Goal: Task Accomplishment & Management: Complete application form

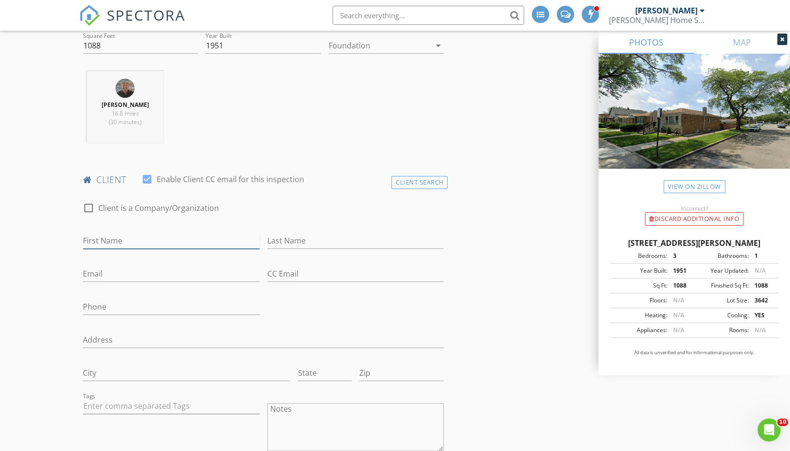
click at [131, 241] on input "First Name" at bounding box center [171, 241] width 177 height 16
click at [128, 236] on input "First Name" at bounding box center [171, 241] width 177 height 16
click at [100, 240] on input "First Name" at bounding box center [171, 241] width 177 height 16
type input "Cynthia"
type input "Uribe"
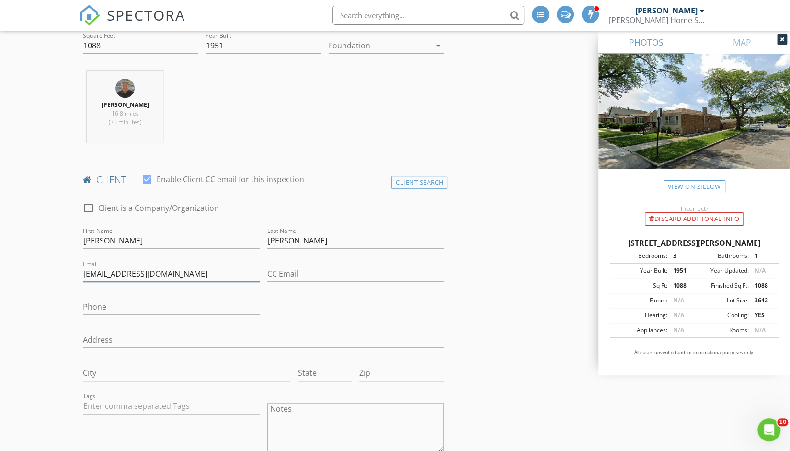
type input "curibe5340@gmail.com"
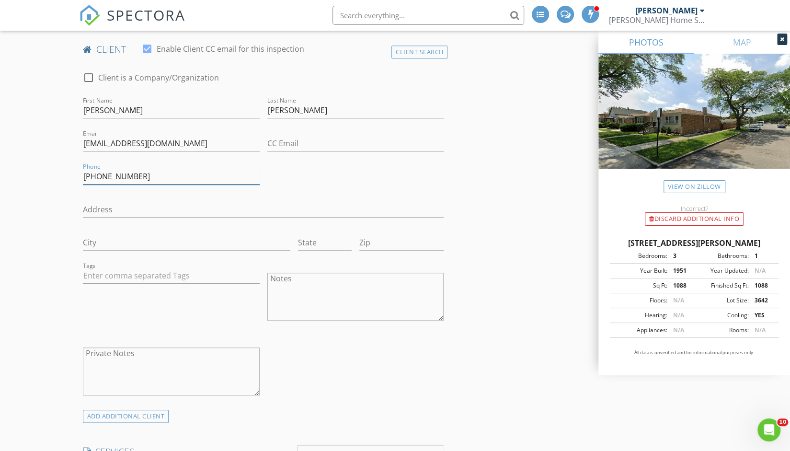
scroll to position [482, 0]
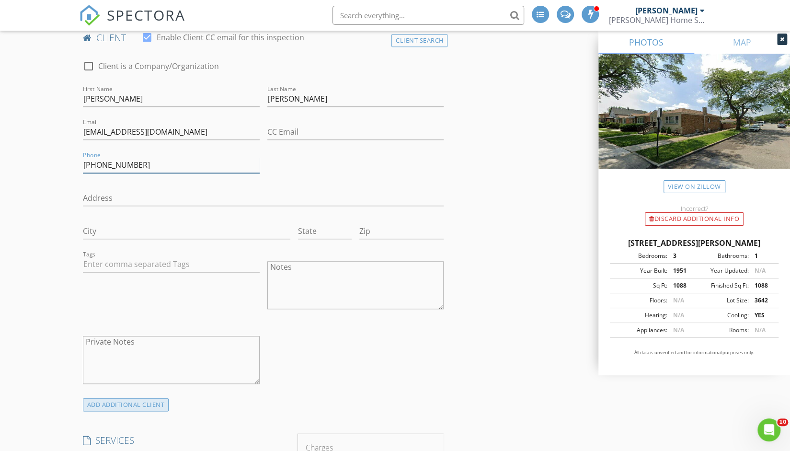
type input "773-853-1275"
click at [127, 404] on div "ADD ADDITIONAL client" at bounding box center [126, 404] width 86 height 13
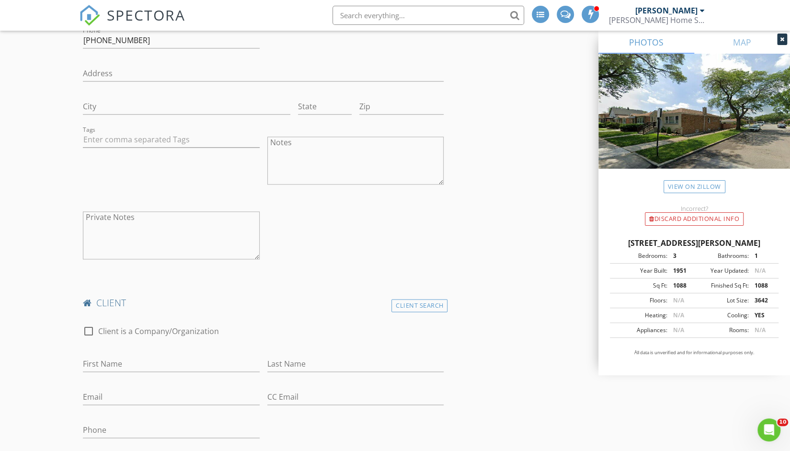
scroll to position [626, 0]
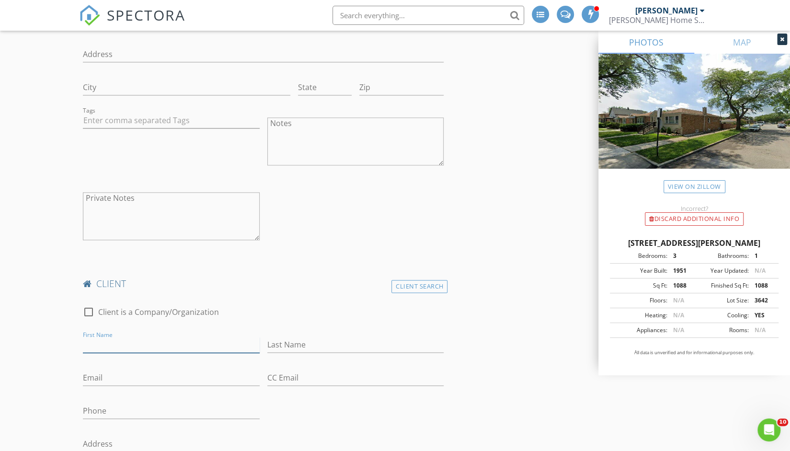
click at [129, 338] on input "First Name" at bounding box center [171, 345] width 177 height 16
type input "Alexander"
type input "Acosta"
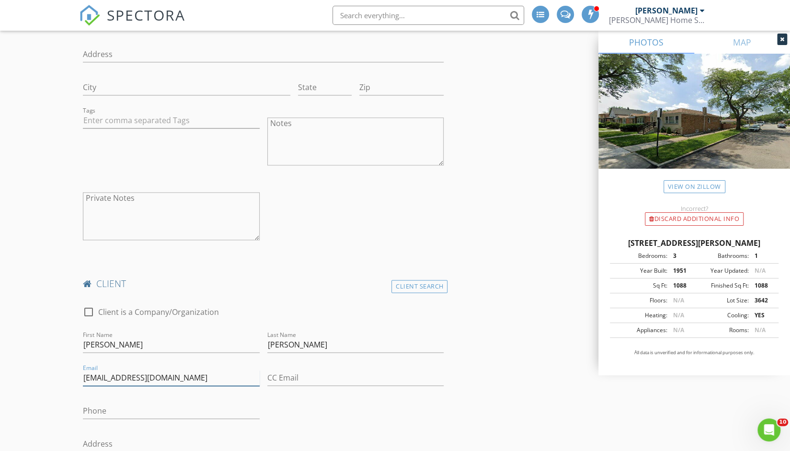
type input "acostaalex@me.com"
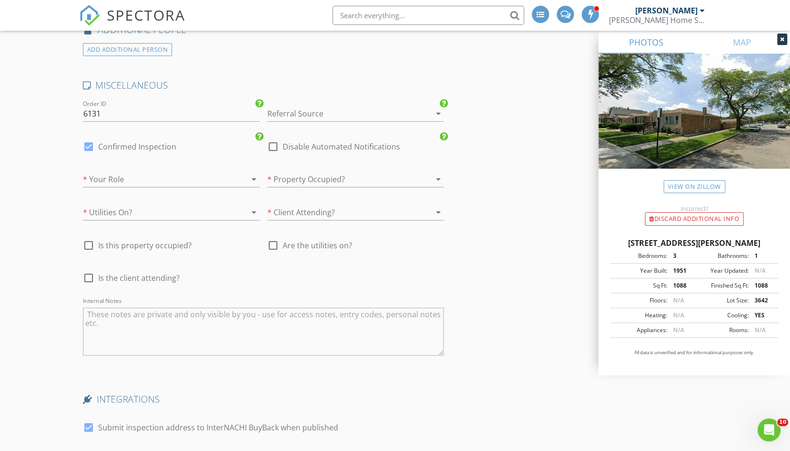
scroll to position [2255, 0]
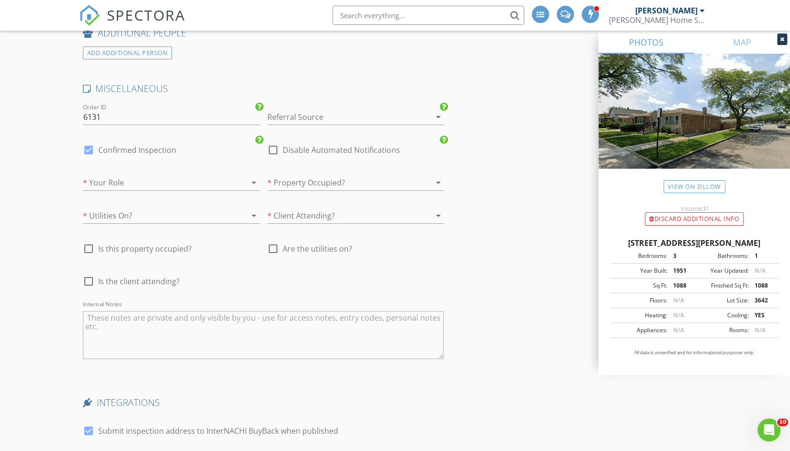
type input "872-218-6920"
click at [312, 112] on div at bounding box center [342, 116] width 150 height 15
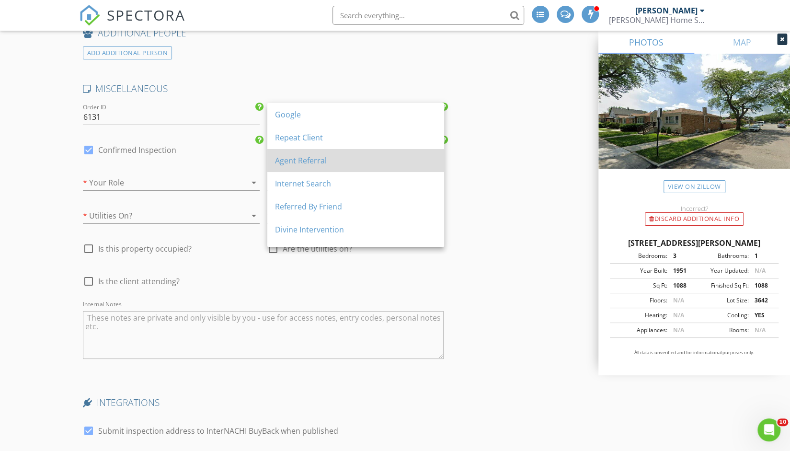
click at [309, 163] on div "Agent Referral" at bounding box center [355, 160] width 161 height 11
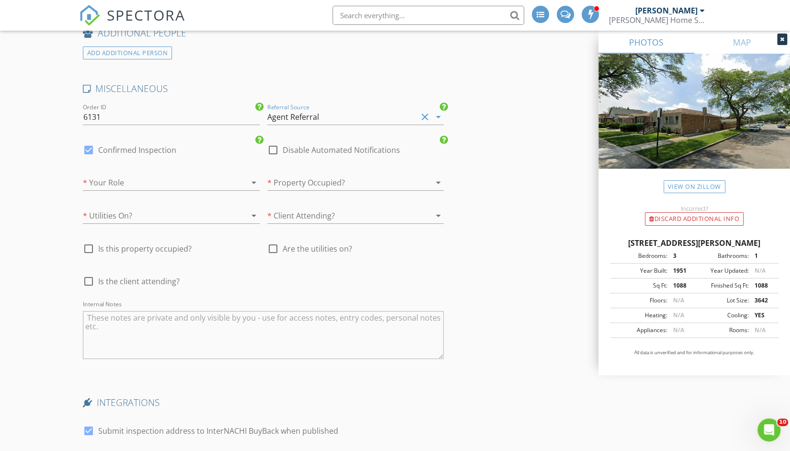
click at [116, 179] on div at bounding box center [158, 182] width 150 height 15
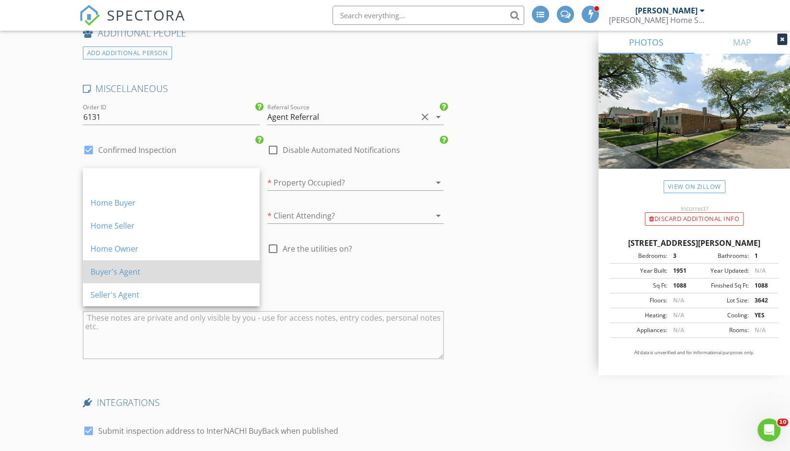
click at [115, 272] on div "Buyer's Agent" at bounding box center [171, 271] width 161 height 11
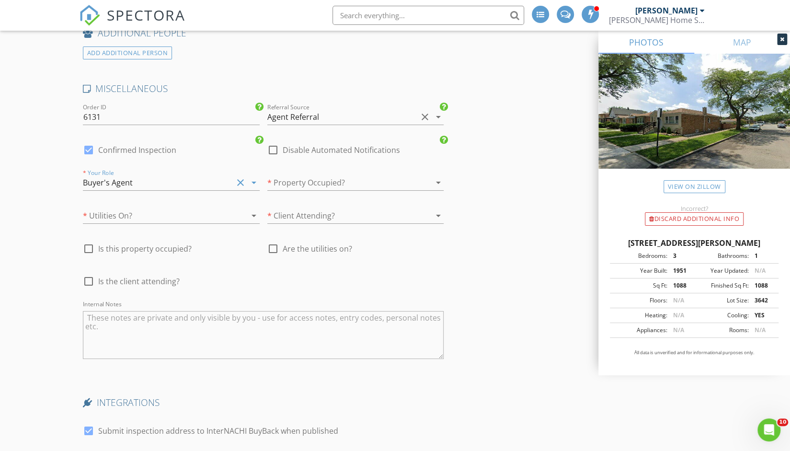
click at [137, 213] on div at bounding box center [158, 215] width 150 height 15
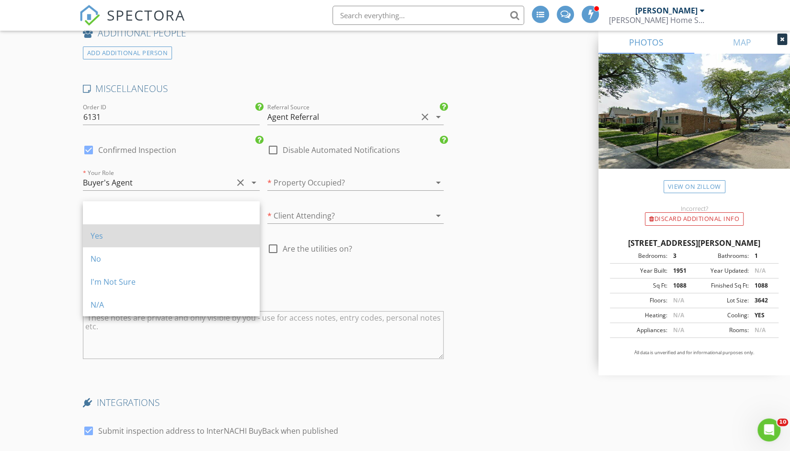
click at [121, 245] on div "Yes" at bounding box center [171, 235] width 161 height 23
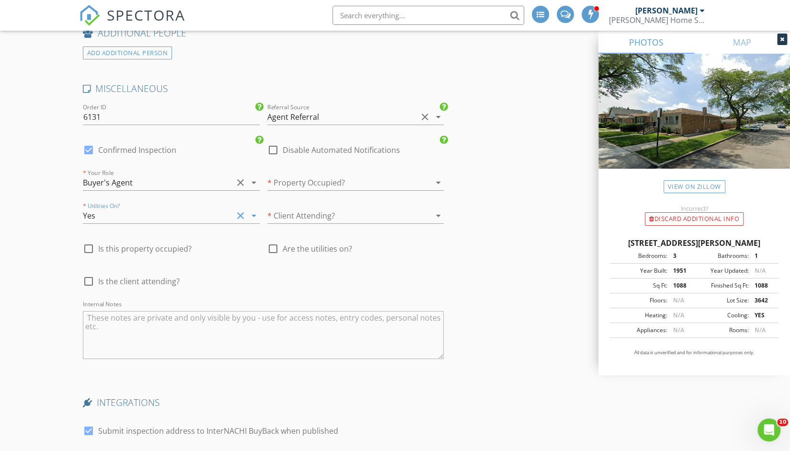
click at [304, 175] on div at bounding box center [342, 182] width 150 height 15
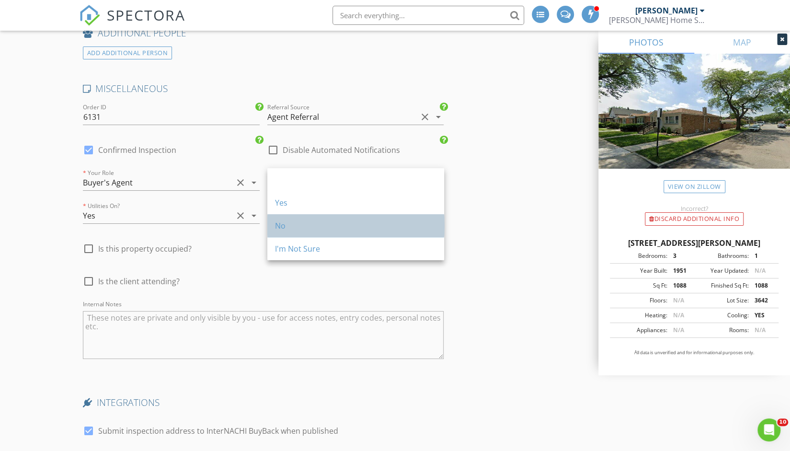
click at [291, 226] on div "No" at bounding box center [355, 225] width 161 height 11
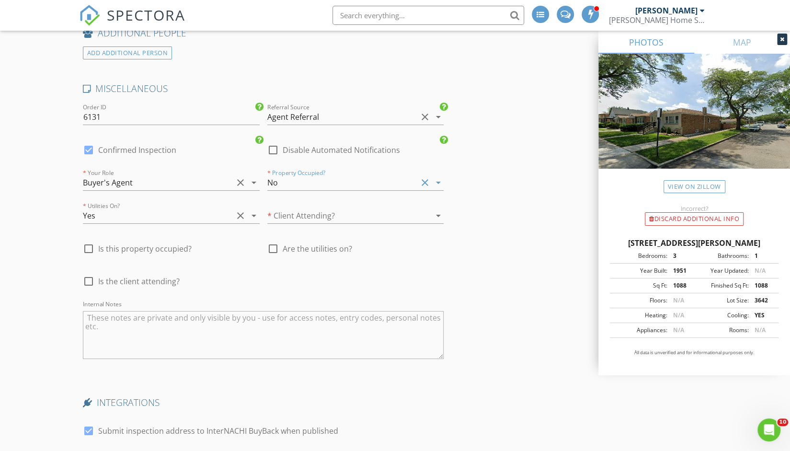
click at [302, 212] on div at bounding box center [342, 215] width 150 height 15
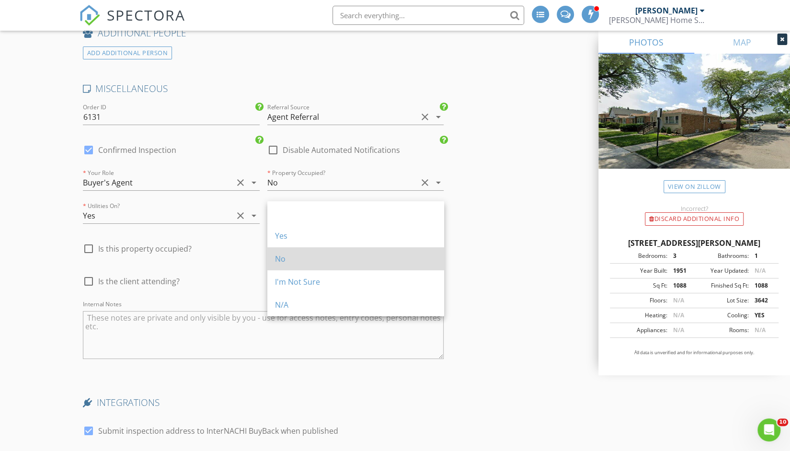
click at [282, 262] on div "No" at bounding box center [355, 258] width 161 height 11
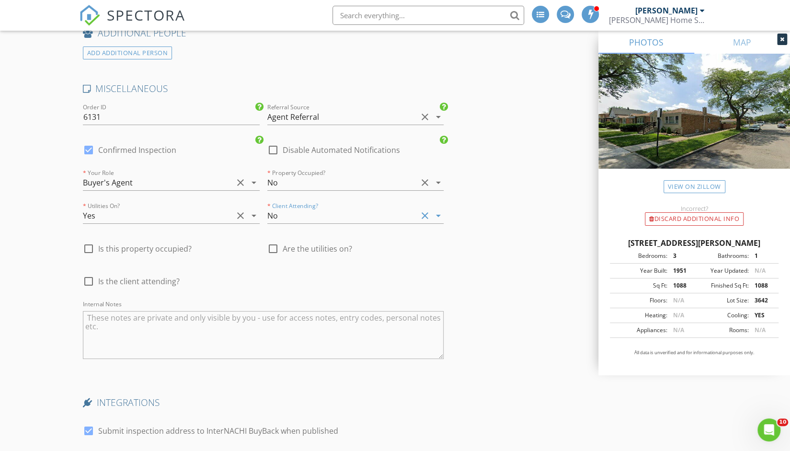
click at [290, 210] on div "No" at bounding box center [342, 215] width 150 height 15
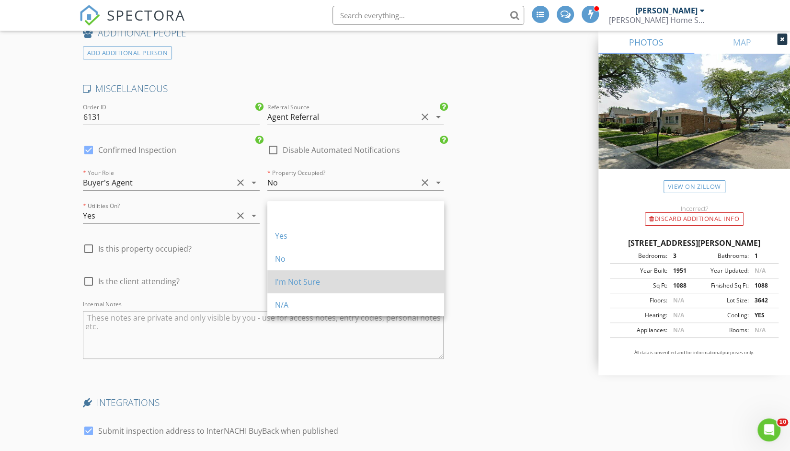
click at [288, 276] on div "I'm Not Sure" at bounding box center [355, 281] width 161 height 11
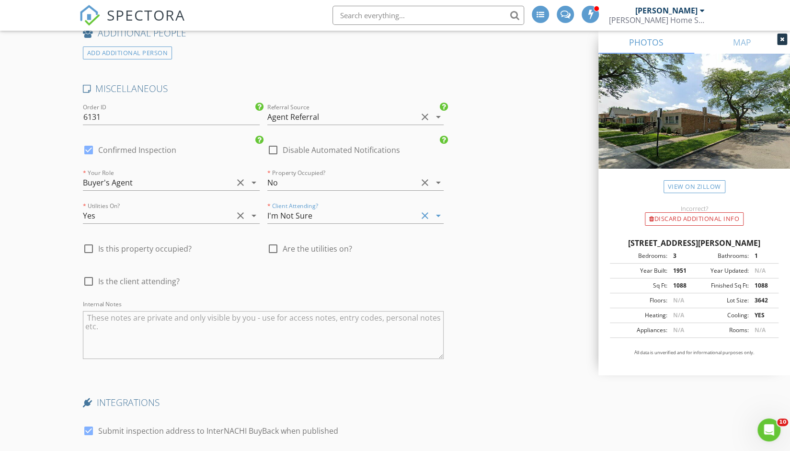
click at [281, 277] on div "MISCELLANEOUS Order ID 6131 Referral Source Agent Referral clear arrow_drop_dow…" at bounding box center [263, 227] width 369 height 291
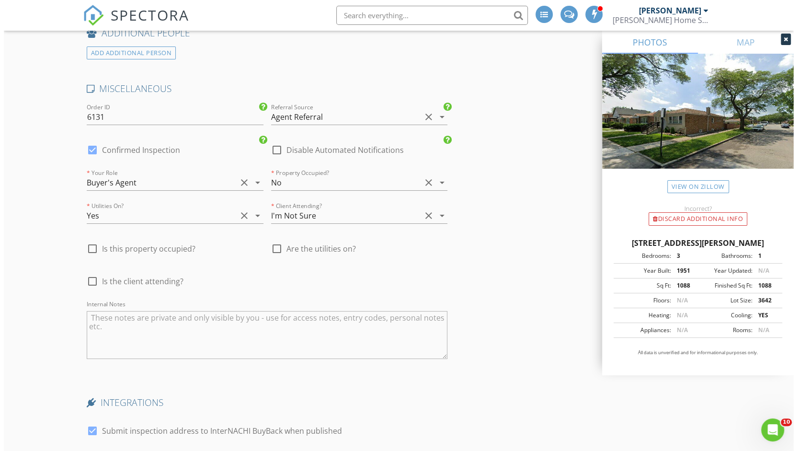
scroll to position [2473, 0]
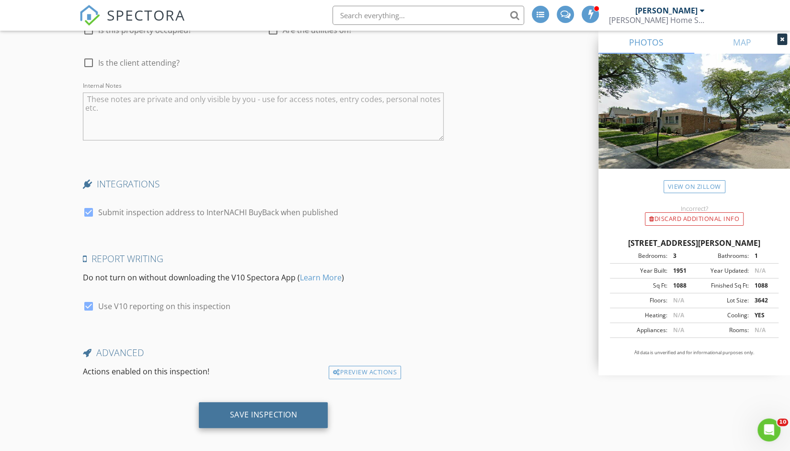
click at [251, 413] on div "Save Inspection" at bounding box center [263, 415] width 129 height 26
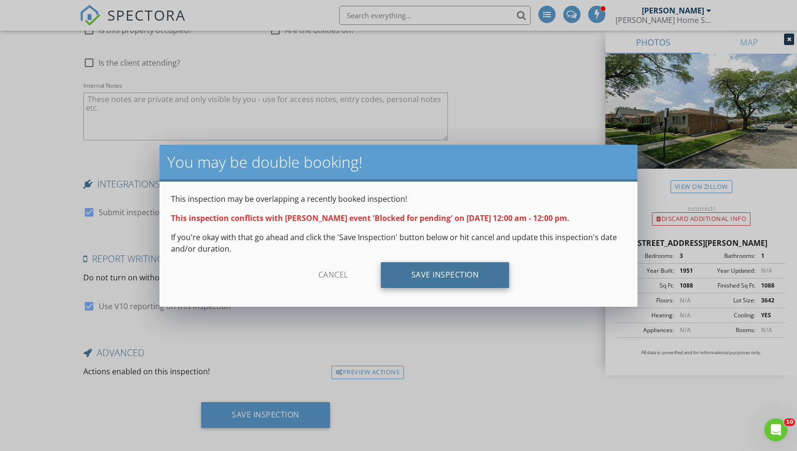
click at [408, 278] on div "Save Inspection" at bounding box center [445, 275] width 129 height 26
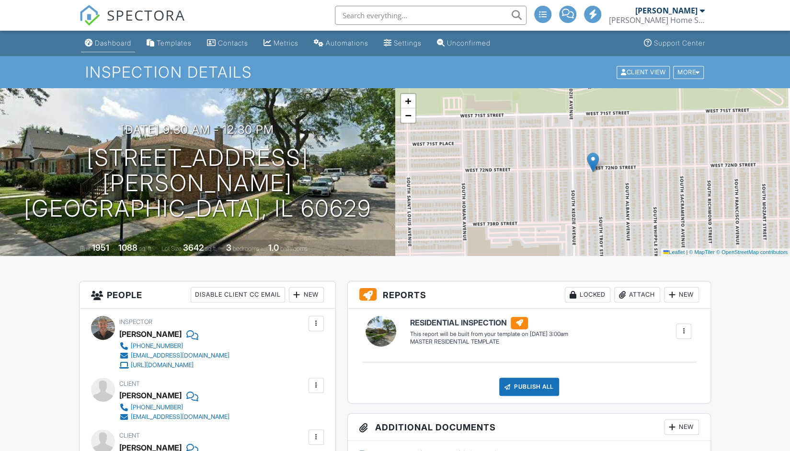
click at [123, 41] on div "Dashboard" at bounding box center [113, 43] width 36 height 8
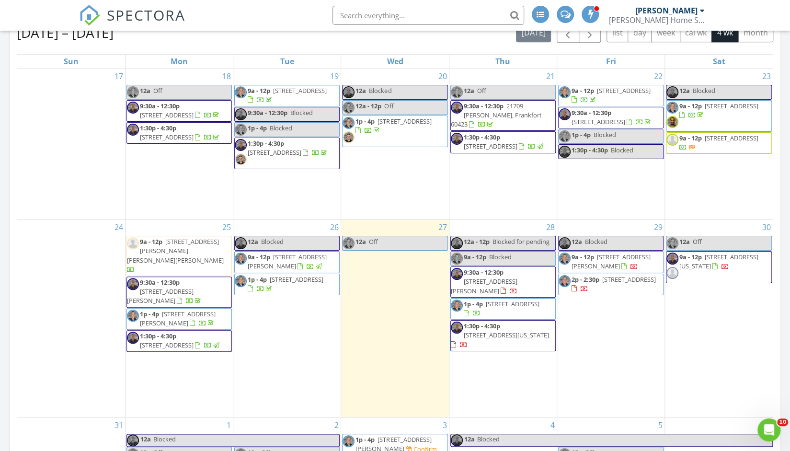
scroll to position [596, 0]
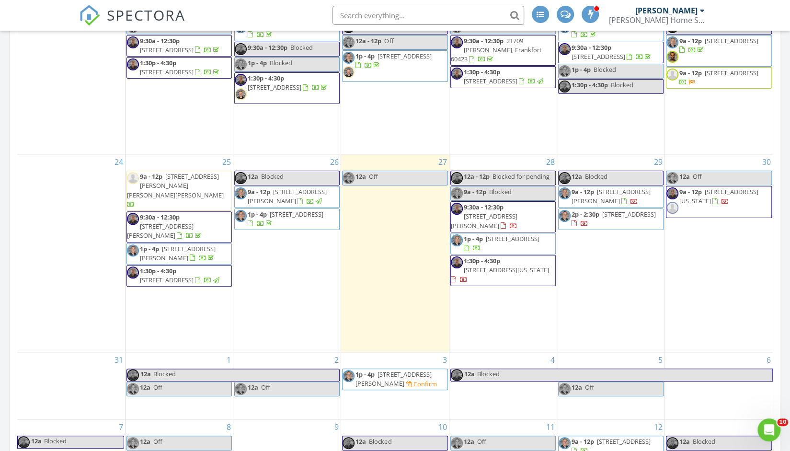
click at [516, 181] on span "Blocked for pending" at bounding box center [521, 176] width 57 height 9
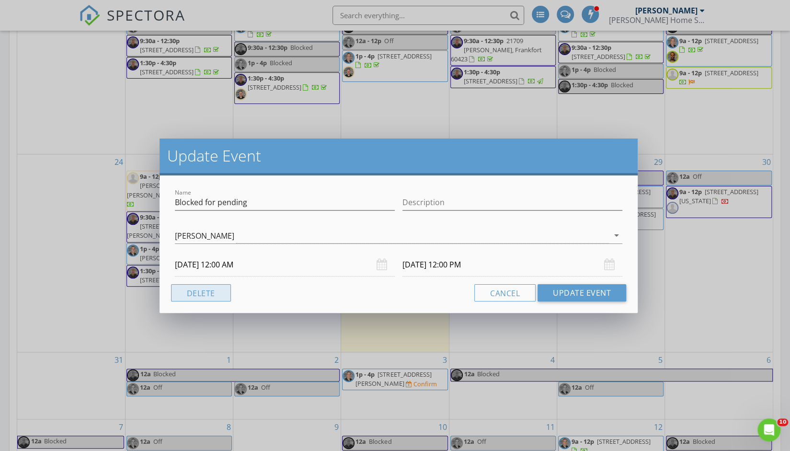
click at [204, 290] on button "Delete" at bounding box center [201, 292] width 60 height 17
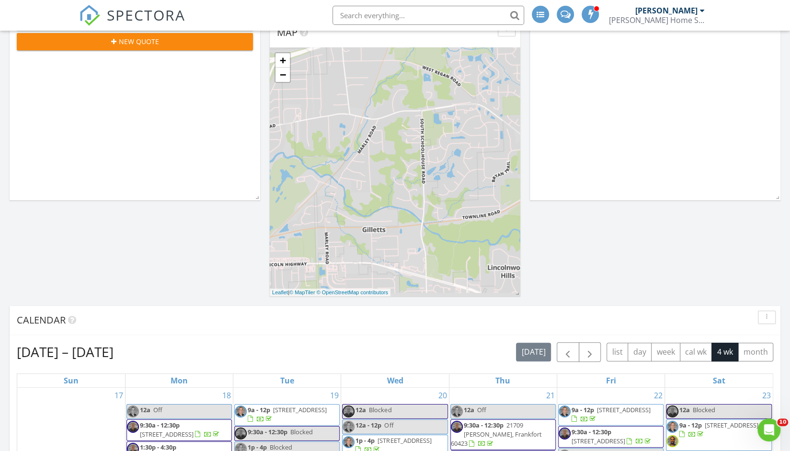
scroll to position [0, 0]
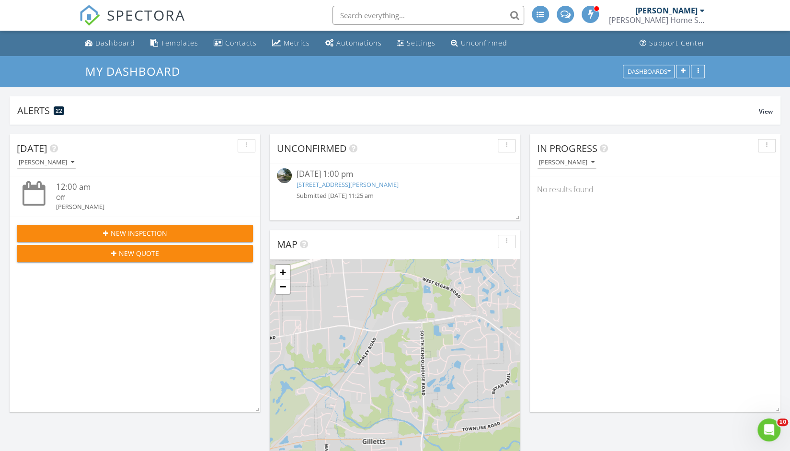
click at [379, 184] on link "17517 Gilbert Dr, Lockport, IL 60441" at bounding box center [348, 184] width 102 height 9
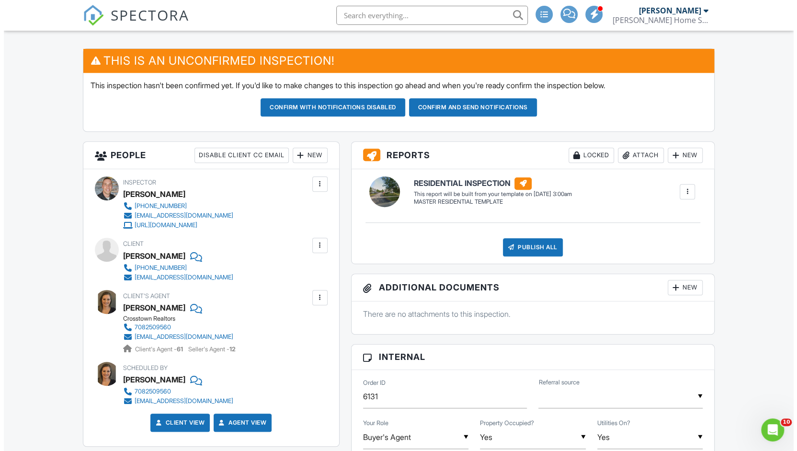
scroll to position [233, 0]
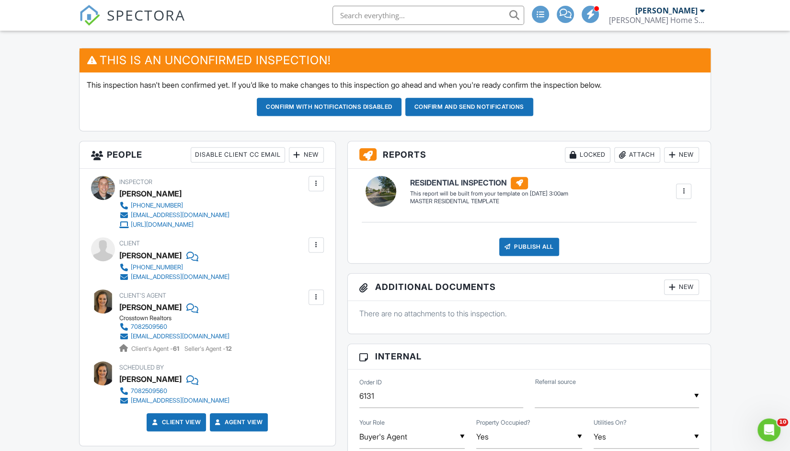
click at [306, 153] on div "New" at bounding box center [306, 154] width 35 height 15
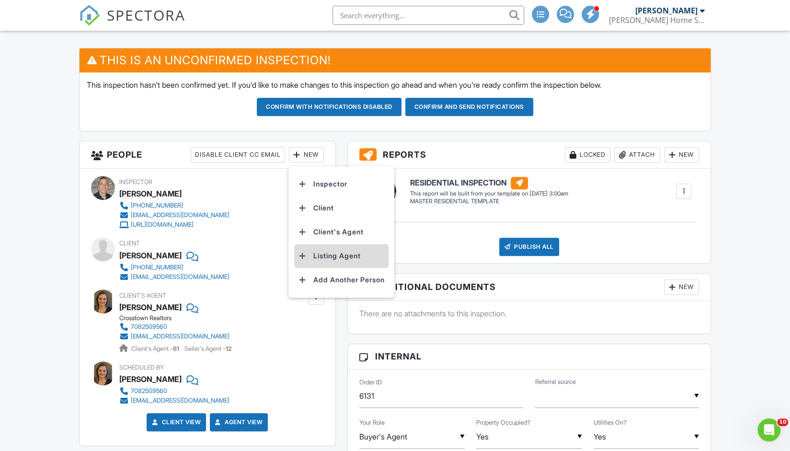
click at [322, 257] on li "Listing Agent" at bounding box center [341, 256] width 94 height 24
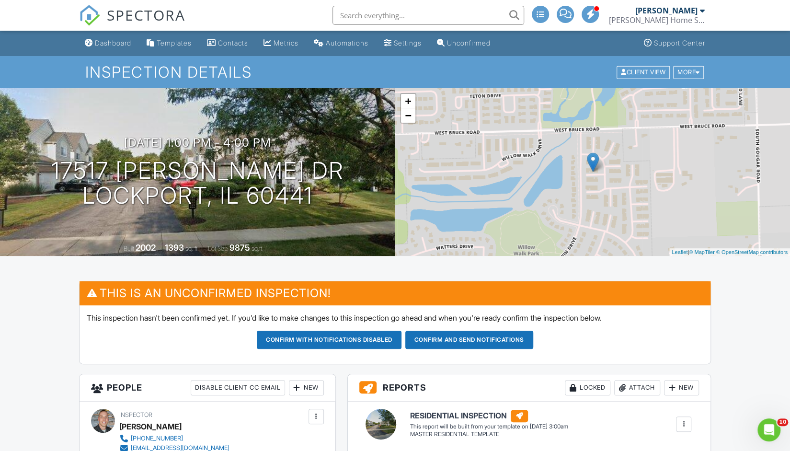
click at [401, 338] on button "Confirm and send notifications" at bounding box center [329, 340] width 145 height 18
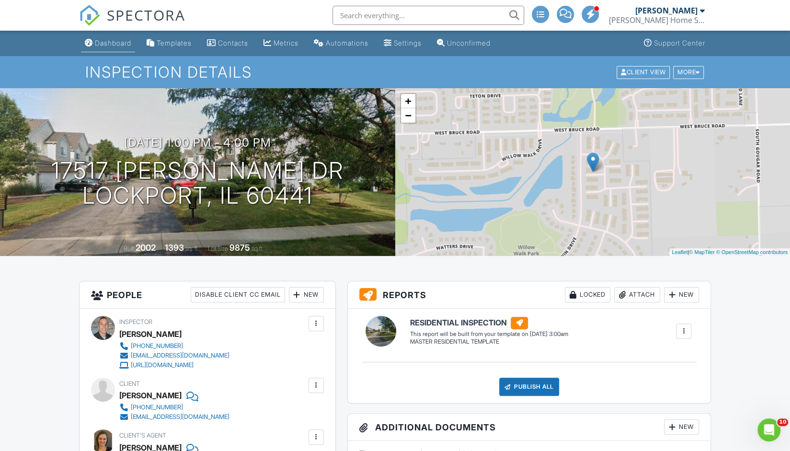
click at [127, 43] on div "Dashboard" at bounding box center [113, 43] width 36 height 8
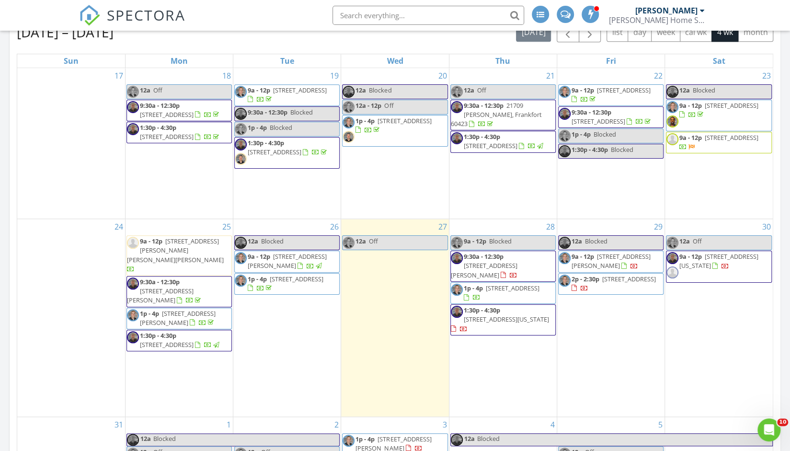
scroll to position [531, 0]
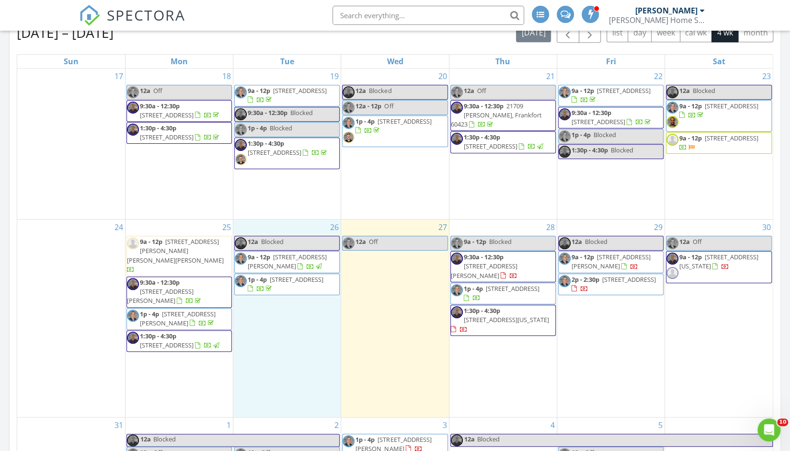
click at [295, 348] on div "26 12a Blocked 9a - 12p [STREET_ADDRESS] 1p - 4p [STREET_ADDRESS][PERSON_NAME]" at bounding box center [286, 317] width 107 height 197
click at [12, 344] on div "[DATE] – [DATE] [DATE] list day week cal wk 4 wk month Sun Mon Tue Wed Thu Fri …" at bounding box center [395, 294] width 771 height 556
